Goal: Download file/media

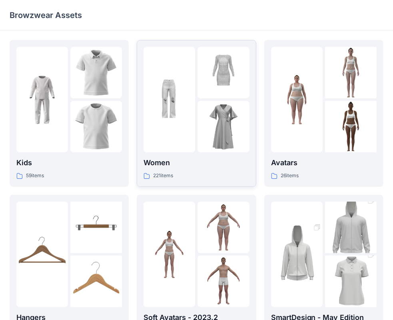
click at [171, 82] on img at bounding box center [169, 100] width 52 height 52
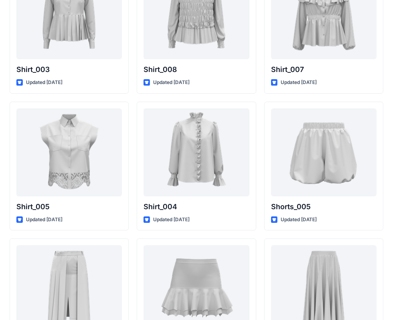
scroll to position [3566, 0]
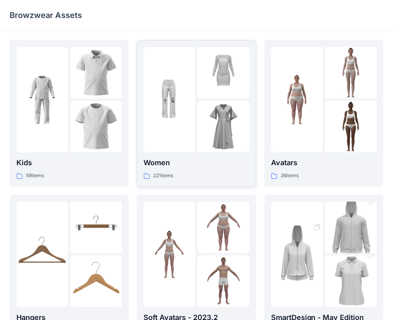
click at [196, 128] on div at bounding box center [196, 100] width 106 height 106
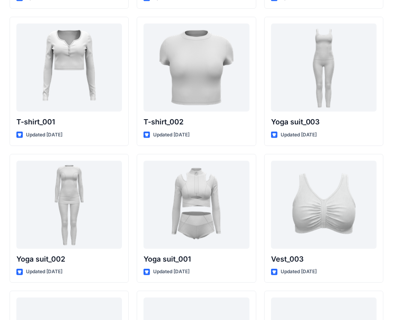
scroll to position [4326, 0]
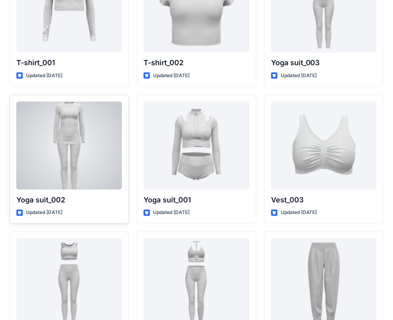
click at [83, 145] on div at bounding box center [69, 146] width 106 height 88
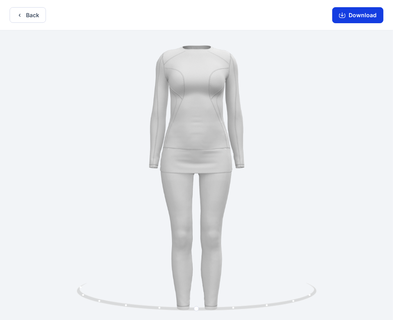
click at [344, 19] on button "Download" at bounding box center [357, 15] width 51 height 16
